Goal: Information Seeking & Learning: Learn about a topic

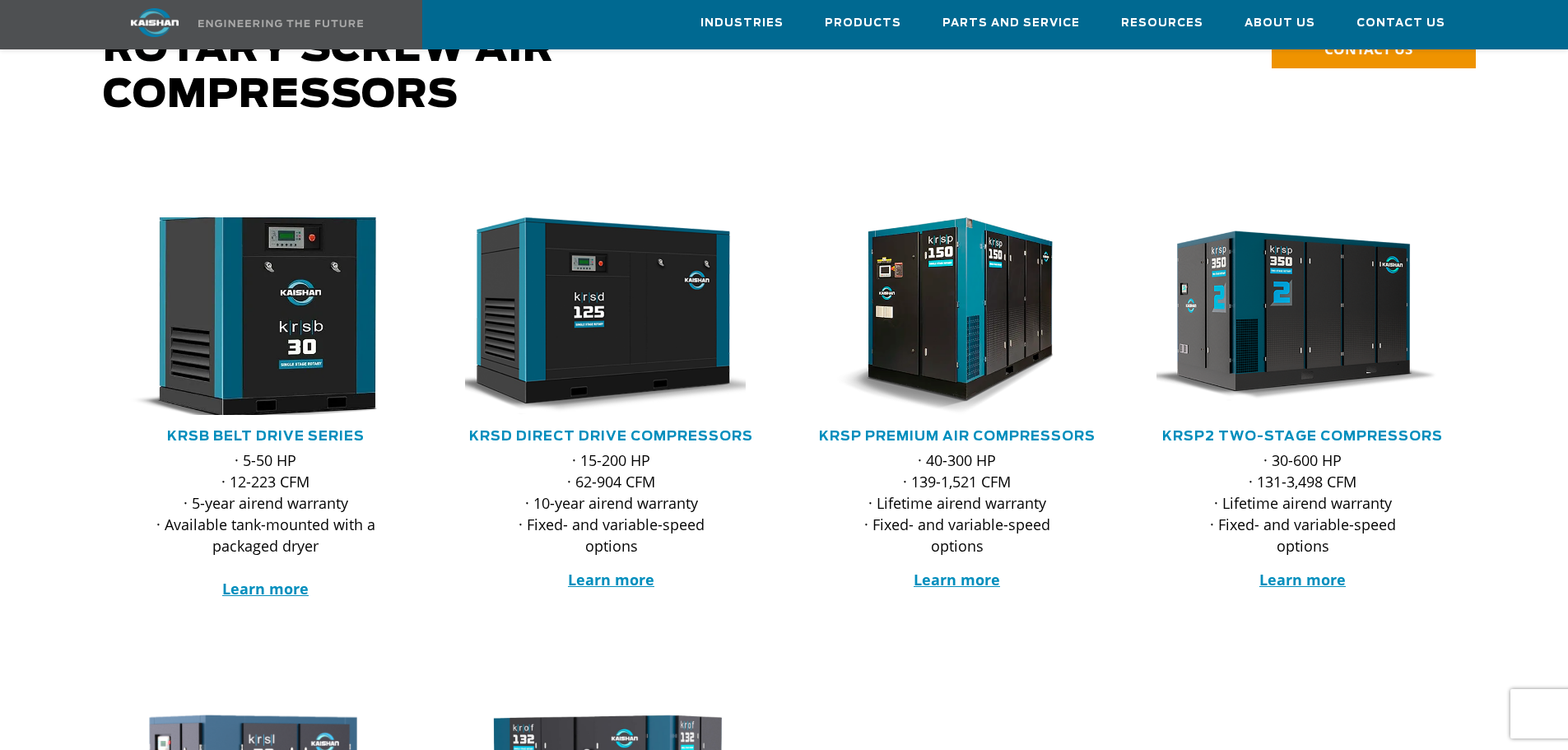
scroll to position [164, 0]
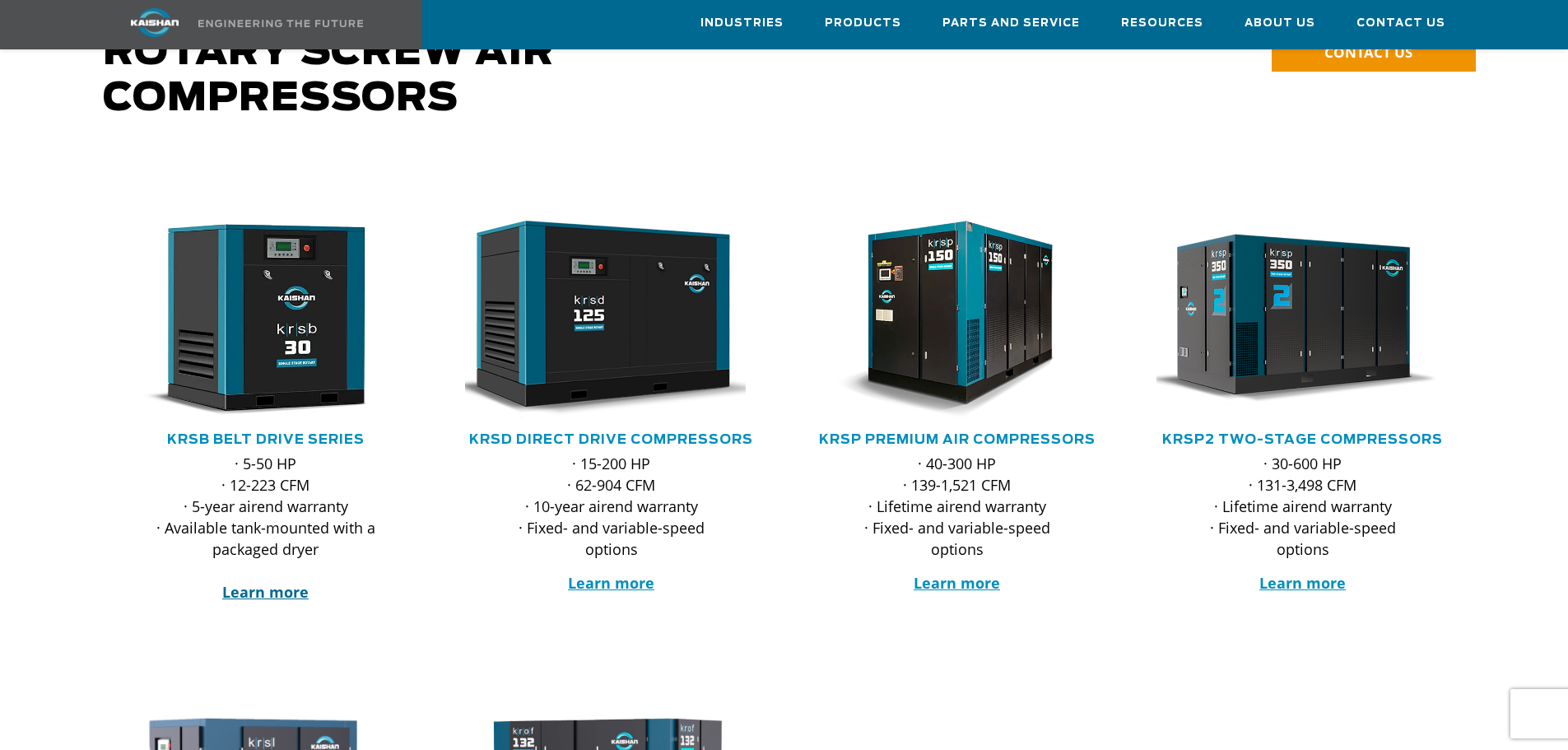
click at [276, 582] on strong "Learn more" at bounding box center [265, 591] width 86 height 20
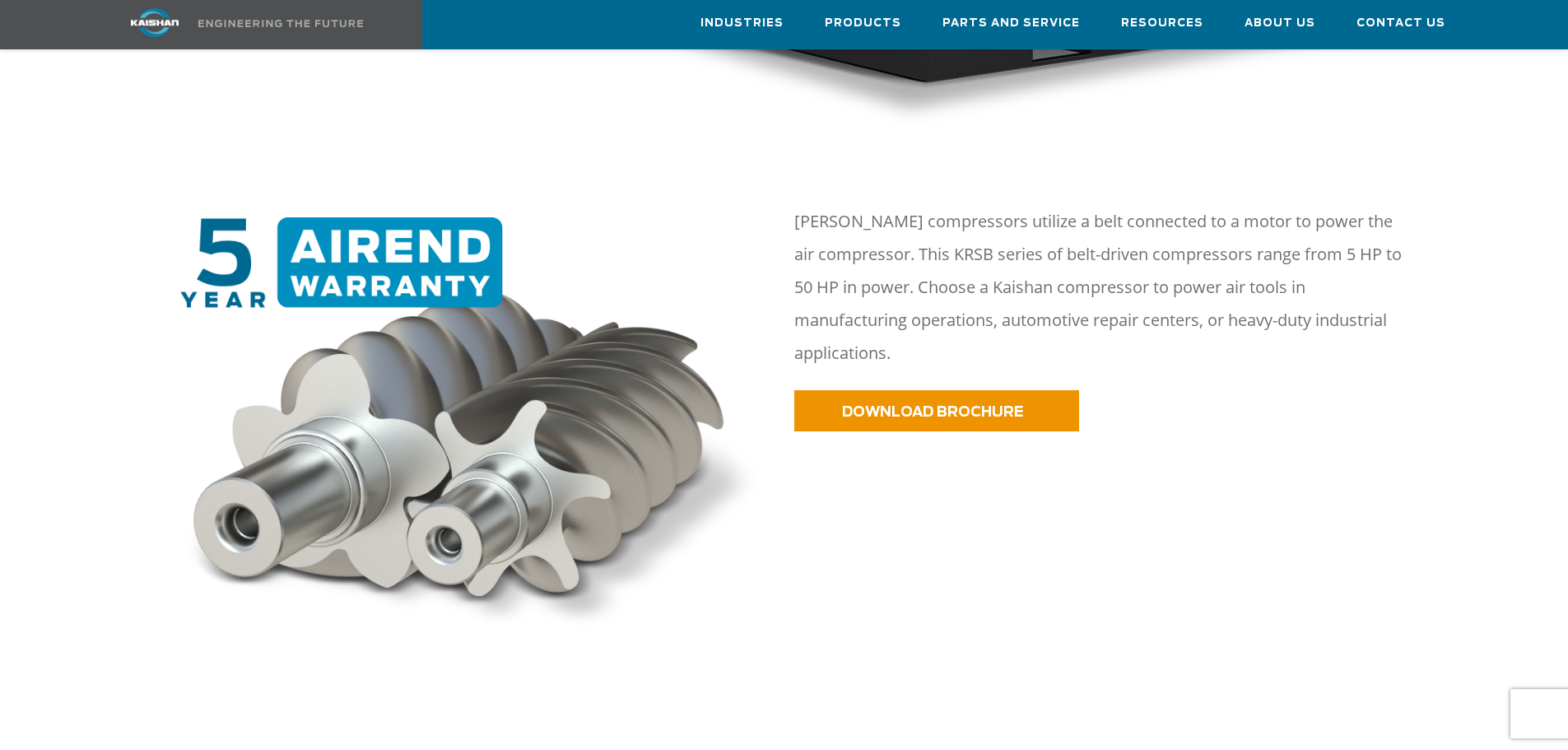
scroll to position [164, 0]
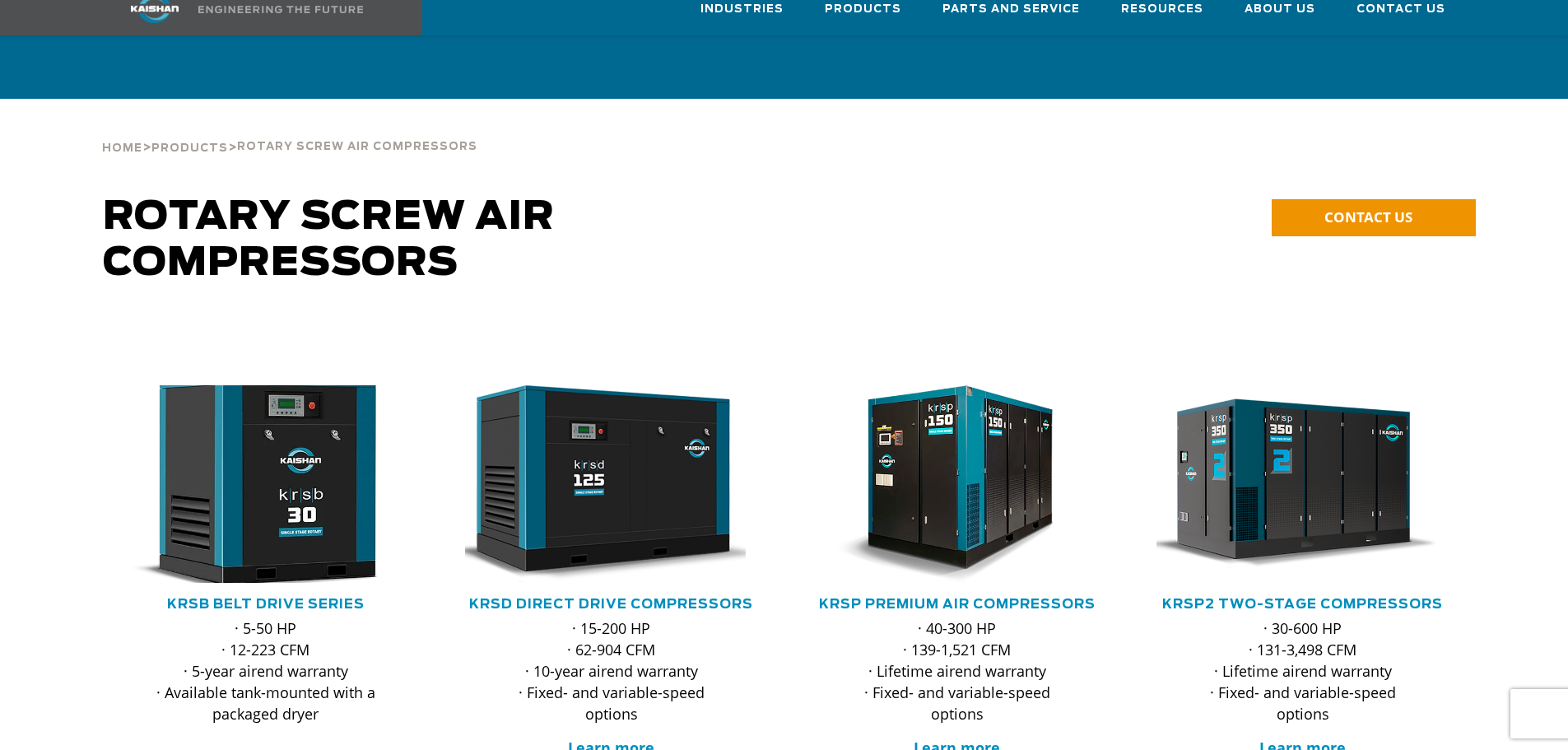
scroll to position [164, 0]
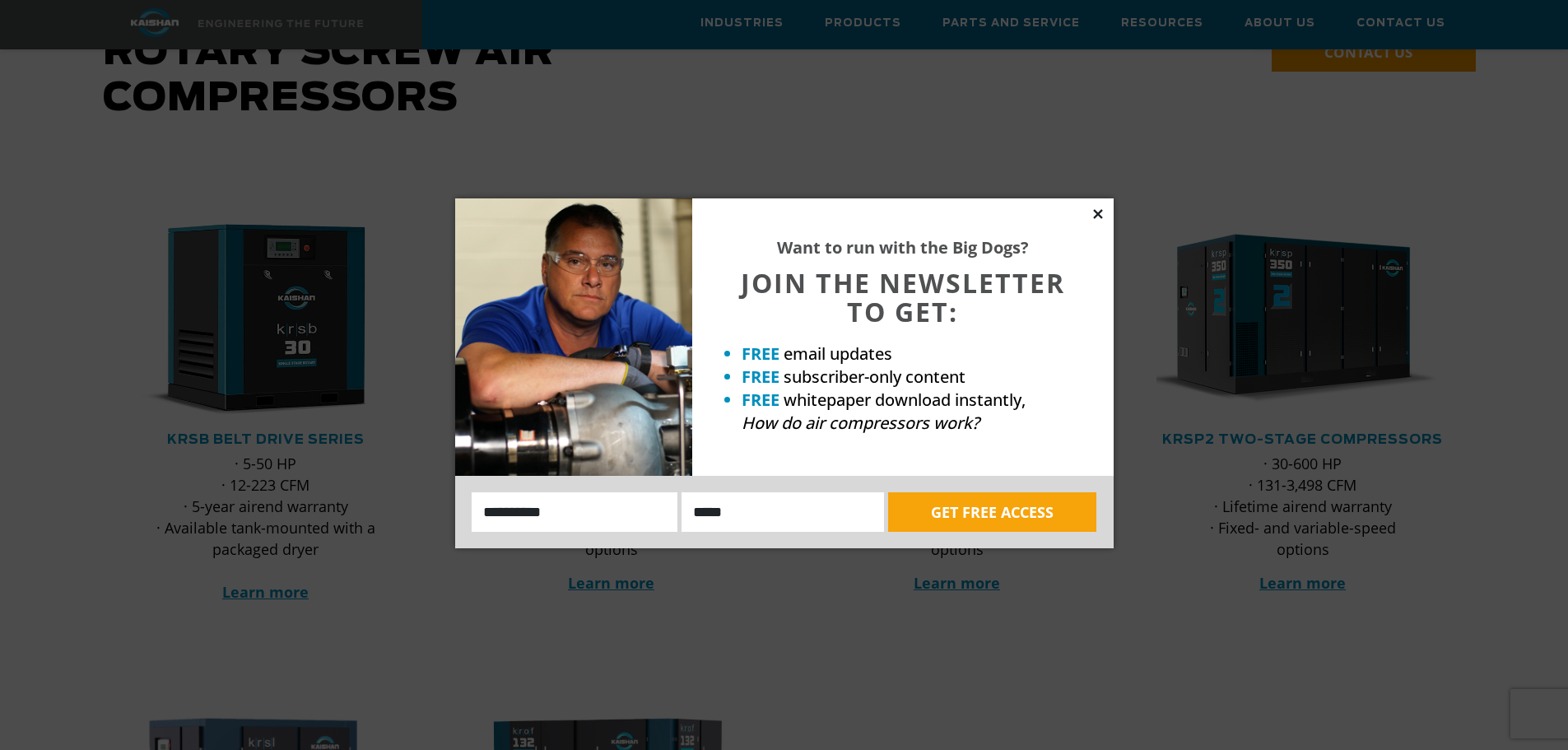
click at [1100, 214] on icon at bounding box center [1098, 215] width 15 height 15
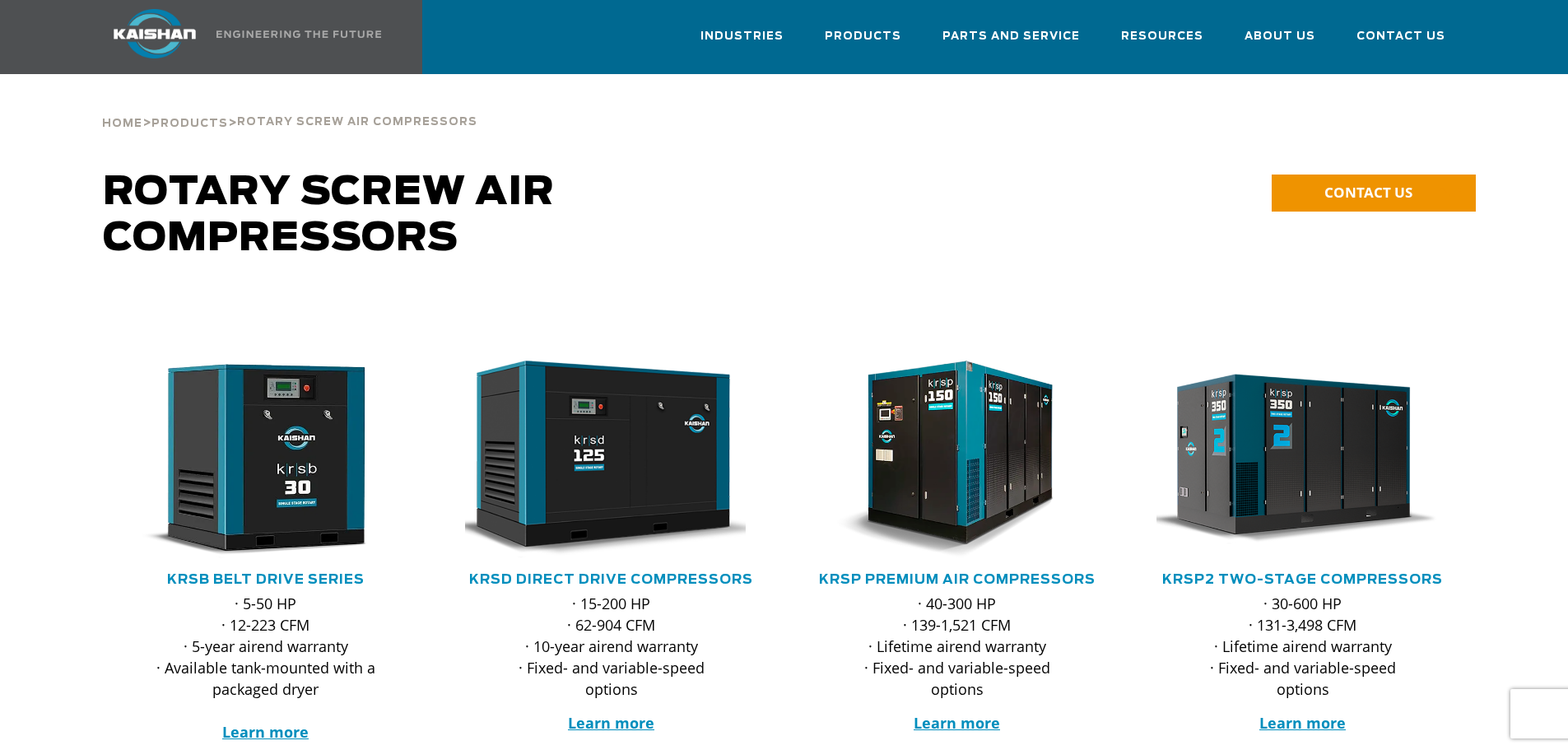
scroll to position [0, 0]
